Goal: Find specific page/section: Find specific page/section

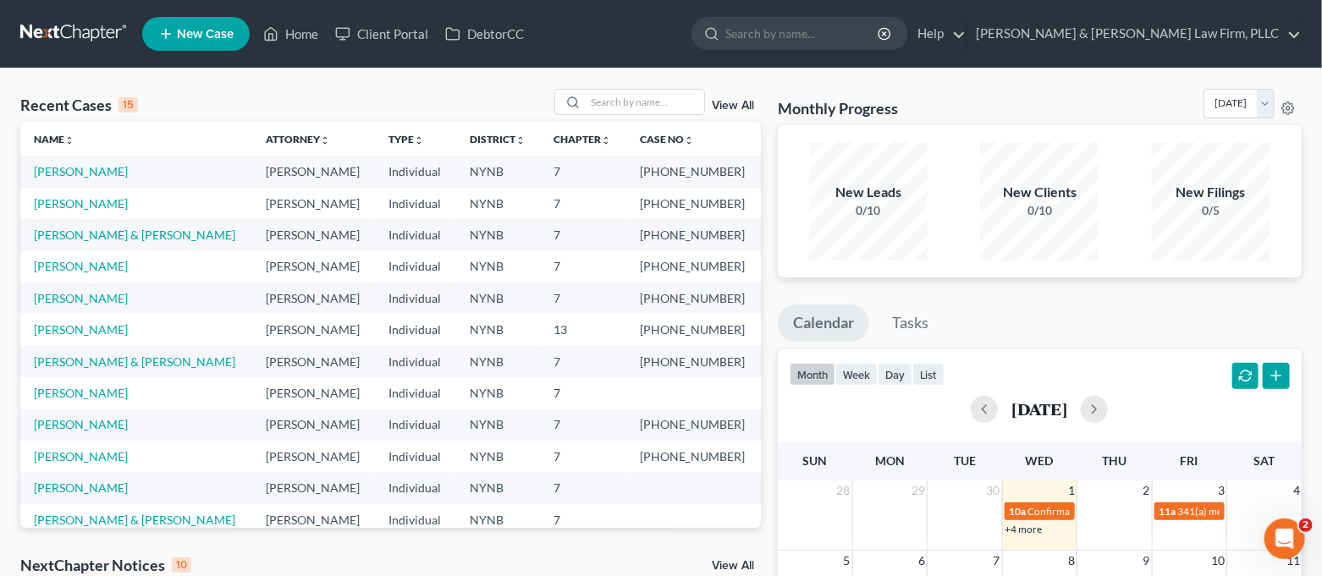
scroll to position [34, 0]
click at [68, 204] on link "[PERSON_NAME]" at bounding box center [81, 203] width 94 height 14
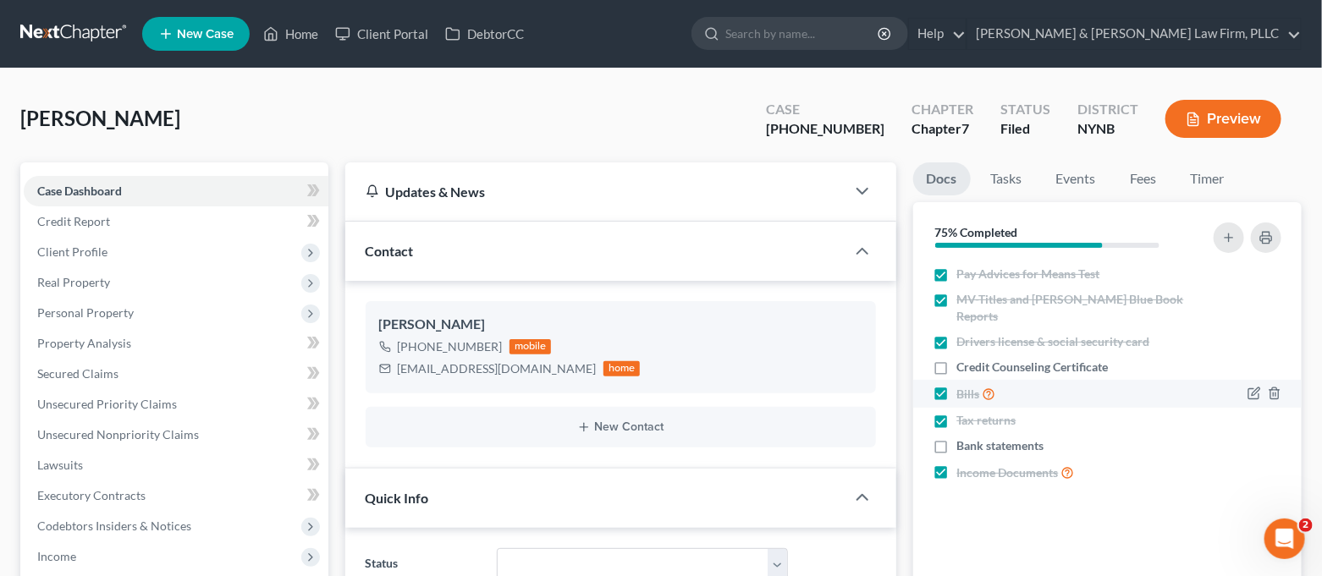
scroll to position [11992, 0]
click at [295, 43] on link "Home" at bounding box center [291, 34] width 72 height 30
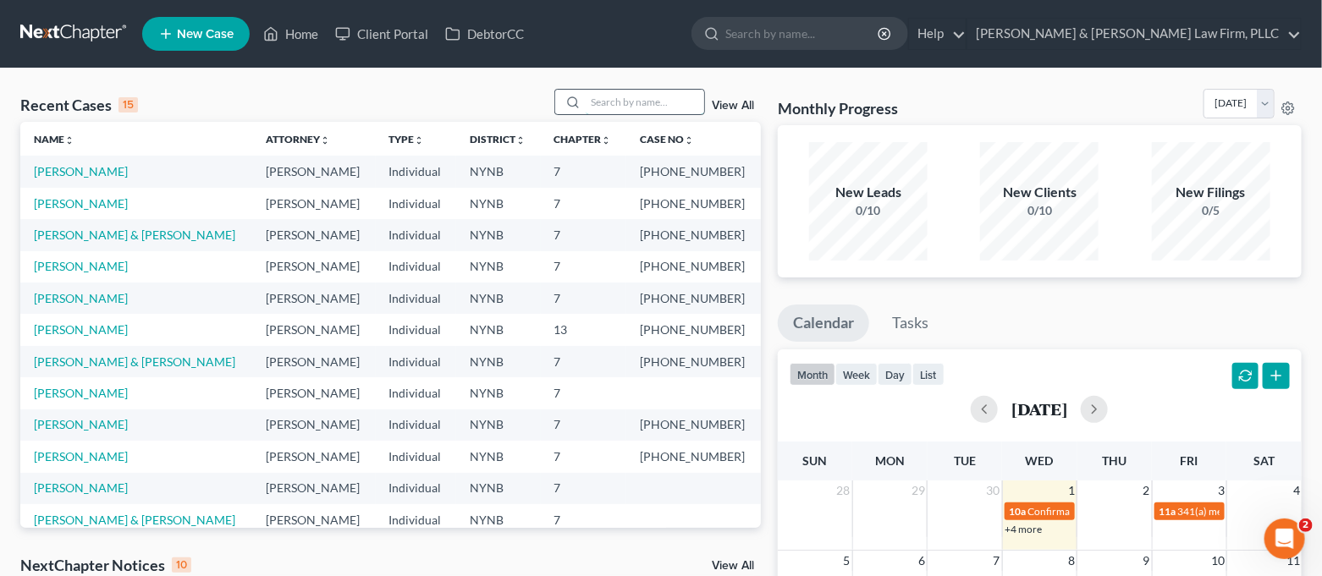
click at [631, 97] on input "search" at bounding box center [644, 102] width 118 height 25
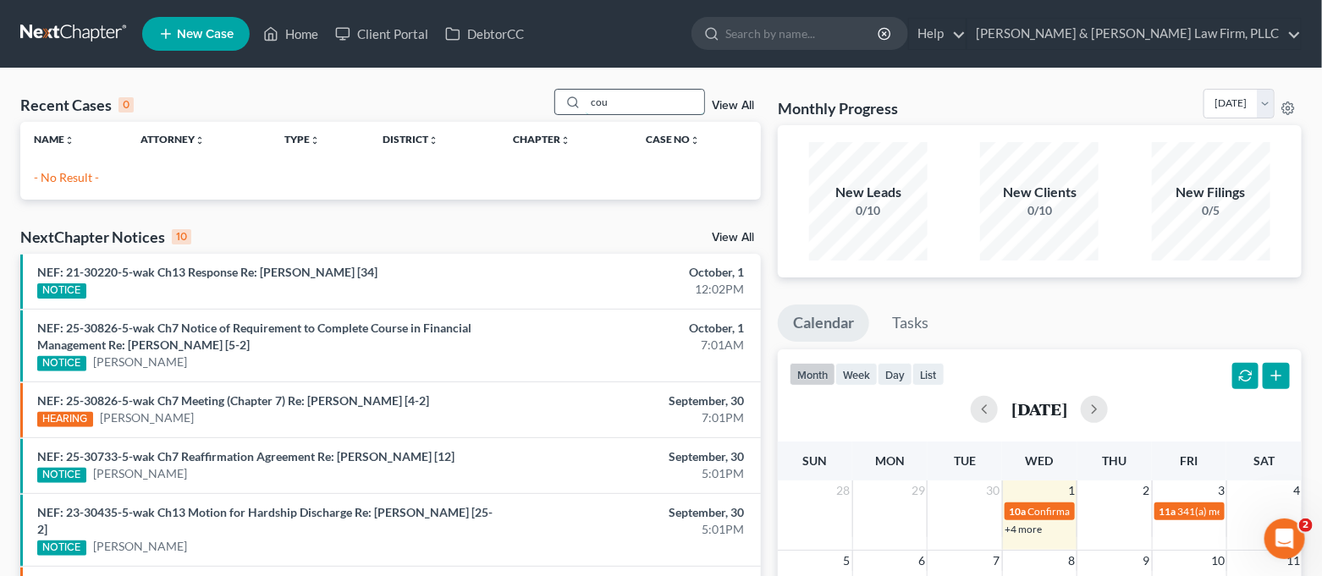
type input "co"
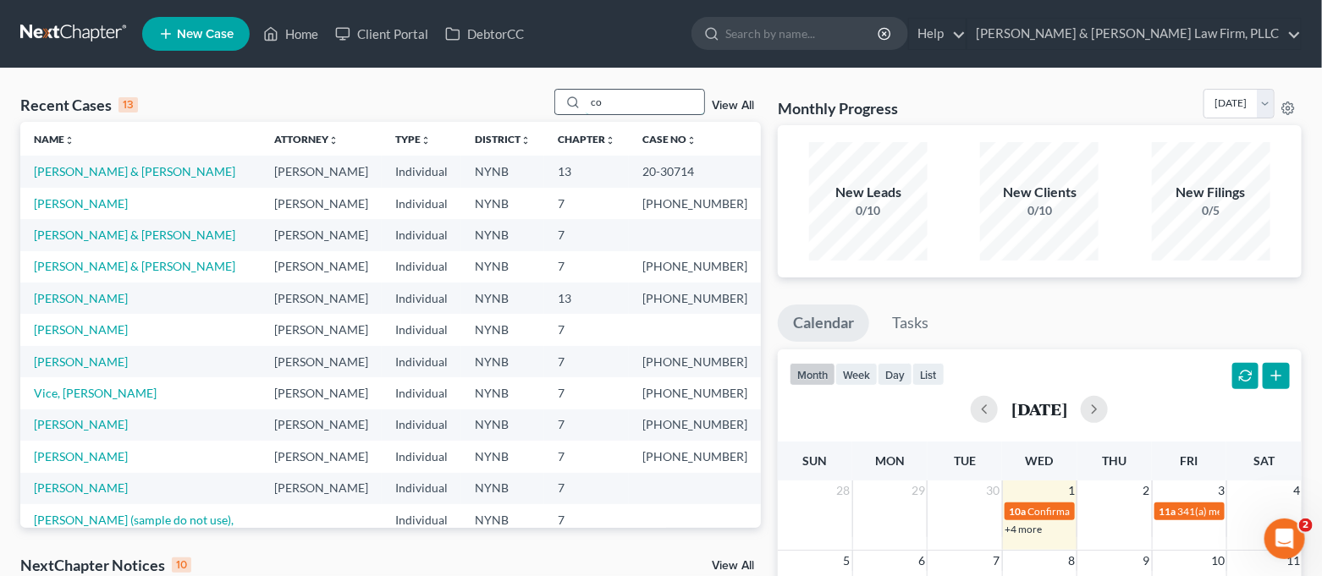
drag, startPoint x: 631, startPoint y: 96, endPoint x: 581, endPoint y: 108, distance: 51.3
click at [581, 108] on div "co" at bounding box center [629, 102] width 151 height 26
type input "cou"
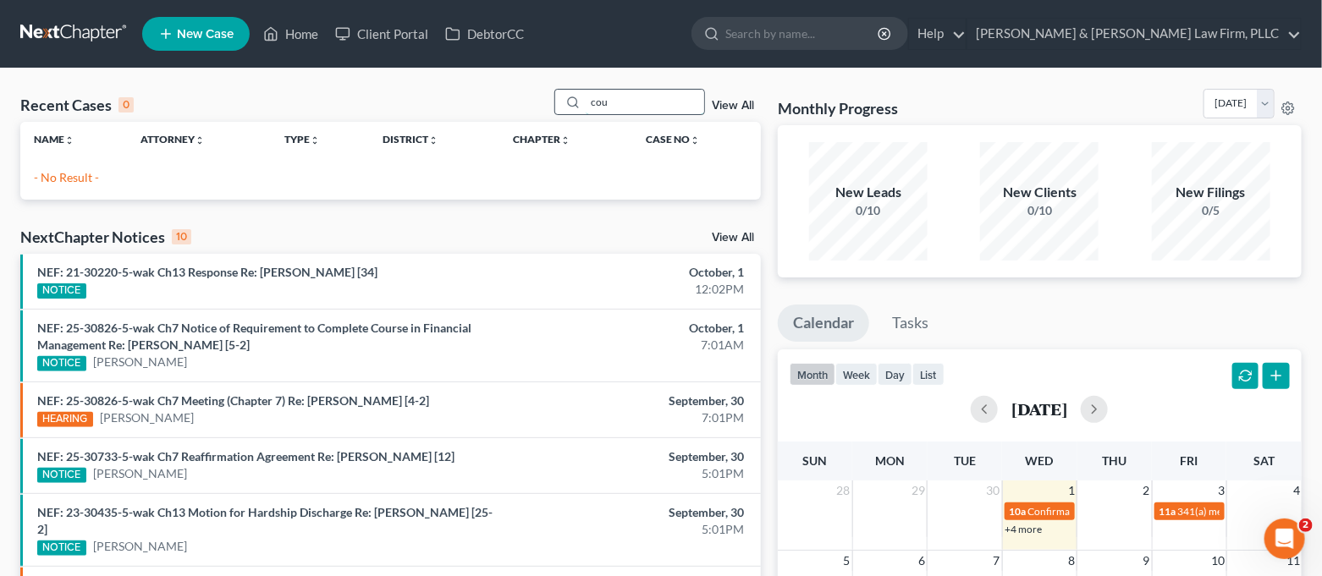
drag, startPoint x: 619, startPoint y: 104, endPoint x: 586, endPoint y: 114, distance: 34.5
click at [586, 114] on div "cou" at bounding box center [629, 102] width 151 height 26
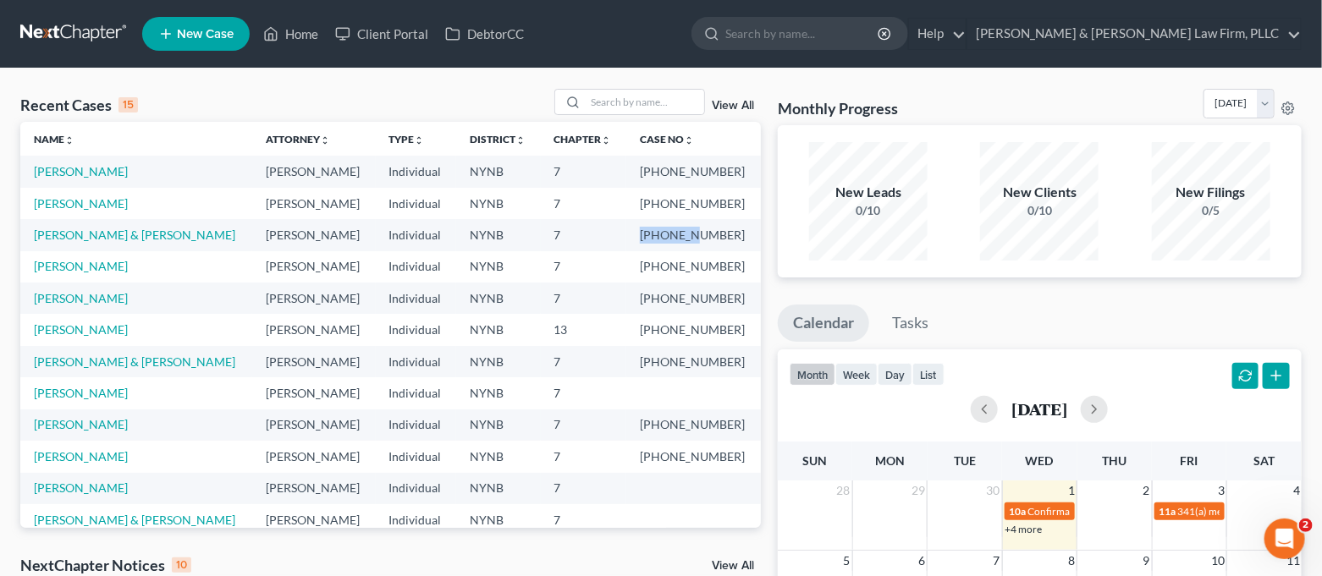
drag, startPoint x: 662, startPoint y: 235, endPoint x: 712, endPoint y: 231, distance: 50.1
click at [712, 231] on td "[PHONE_NUMBER]" at bounding box center [693, 234] width 135 height 31
copy td "25-30524"
